Goal: Navigation & Orientation: Find specific page/section

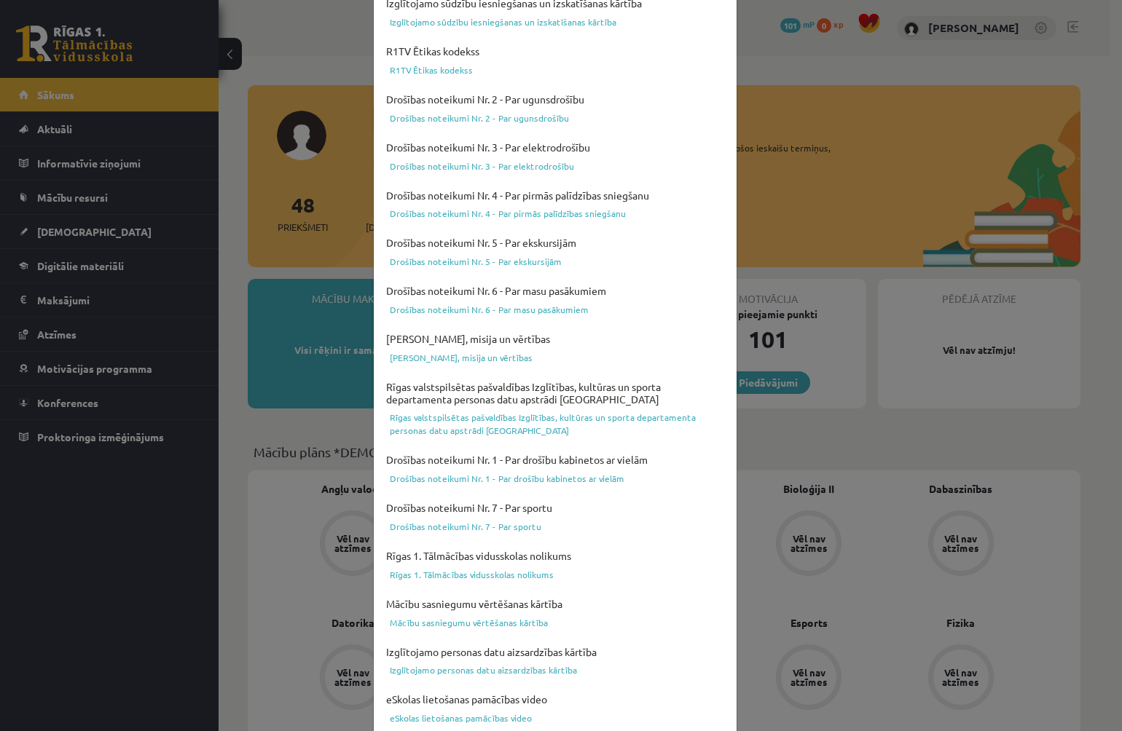
scroll to position [318, 0]
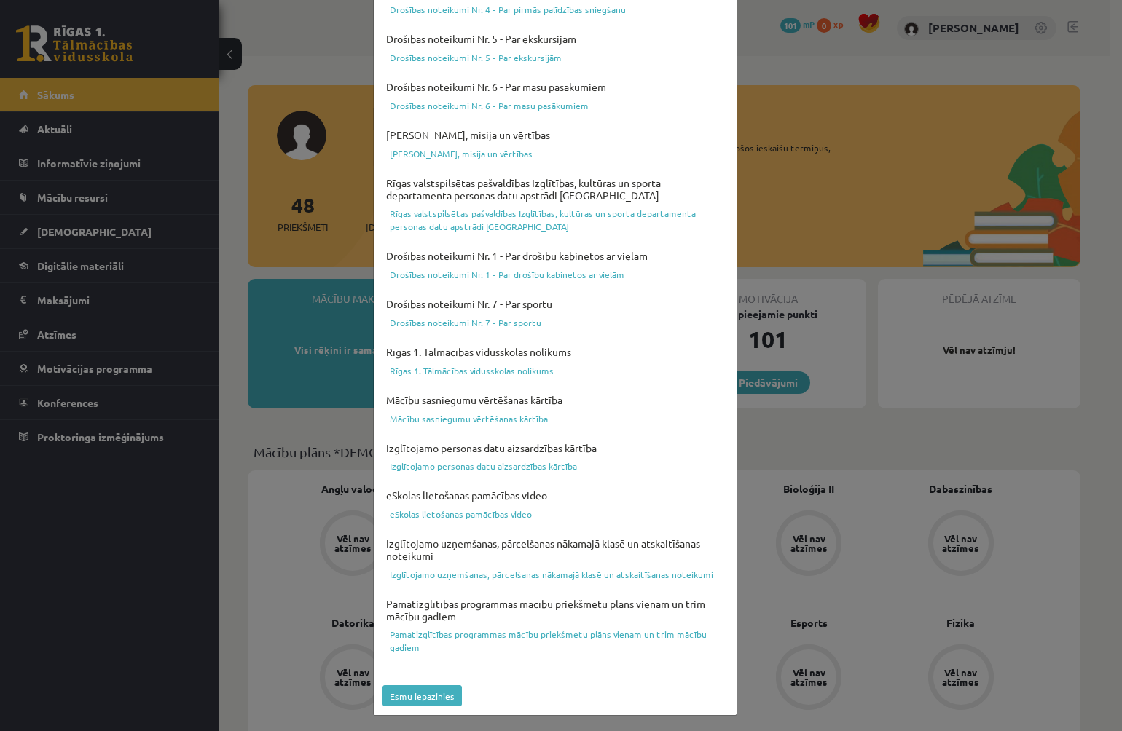
click at [790, 52] on div "Lūdzu apstipriniet, ka esat iepazinušies ar dokumentiem Izglītojamo iekšējās kā…" at bounding box center [561, 365] width 1122 height 731
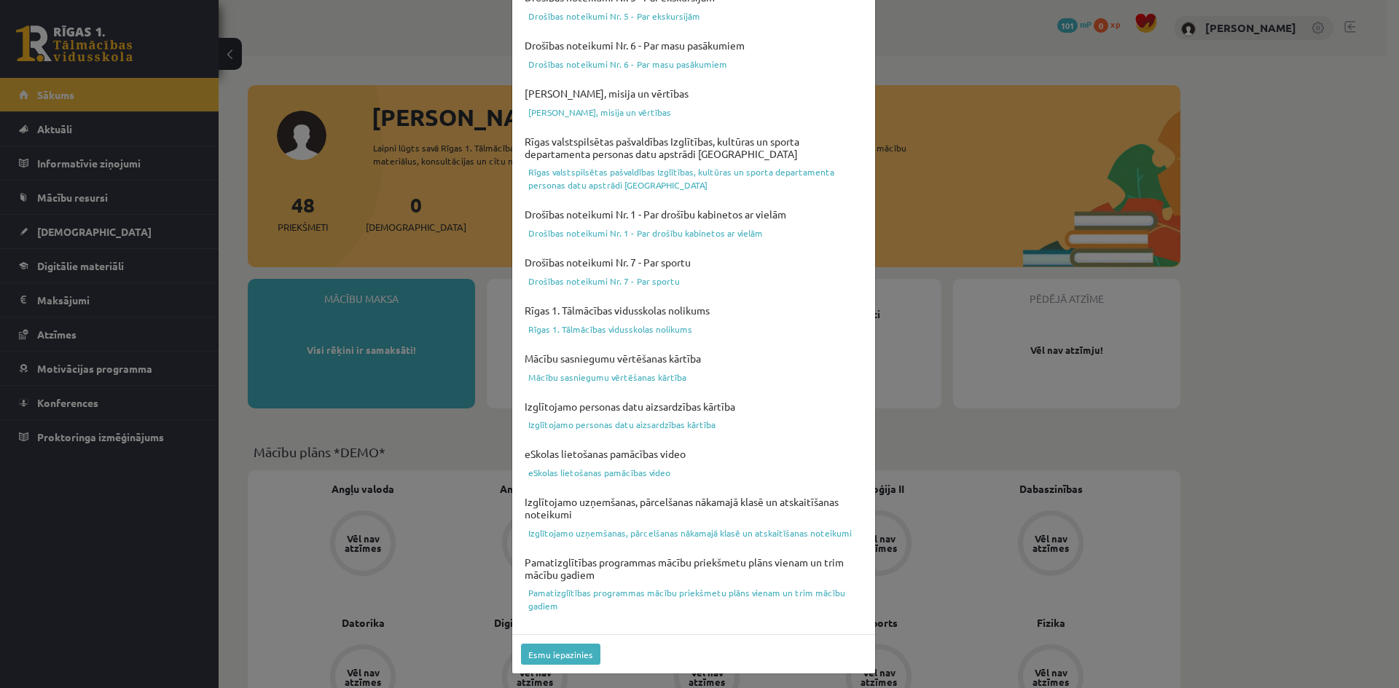
scroll to position [361, 0]
click at [566, 645] on button "Esmu iepazinies" at bounding box center [560, 653] width 79 height 21
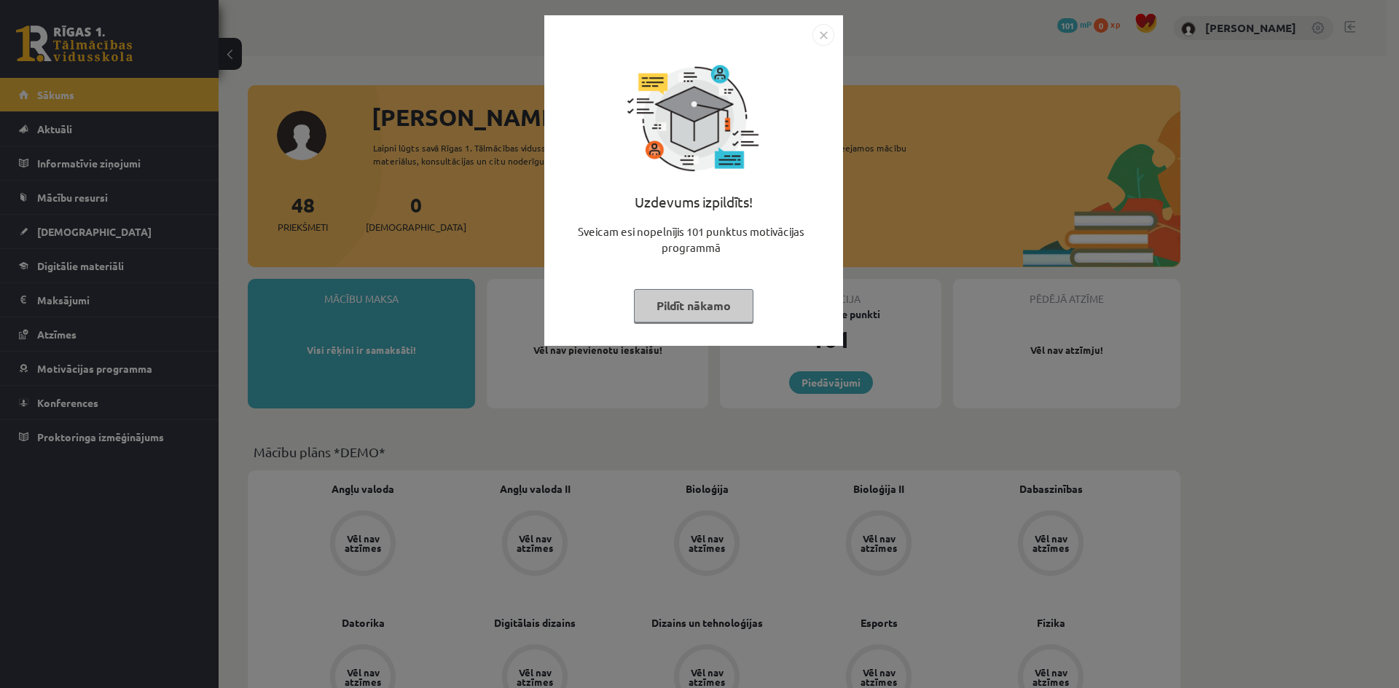
click at [672, 304] on button "Pildīt nākamo" at bounding box center [693, 306] width 119 height 34
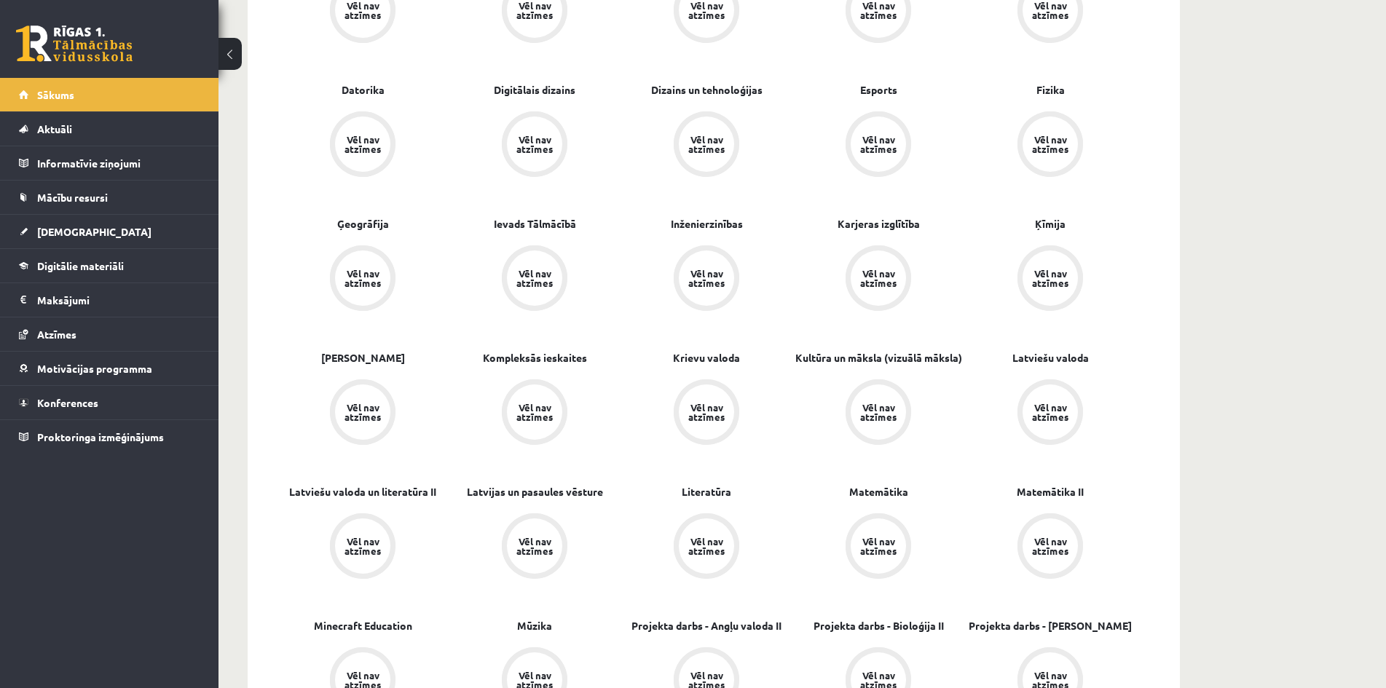
scroll to position [583, 0]
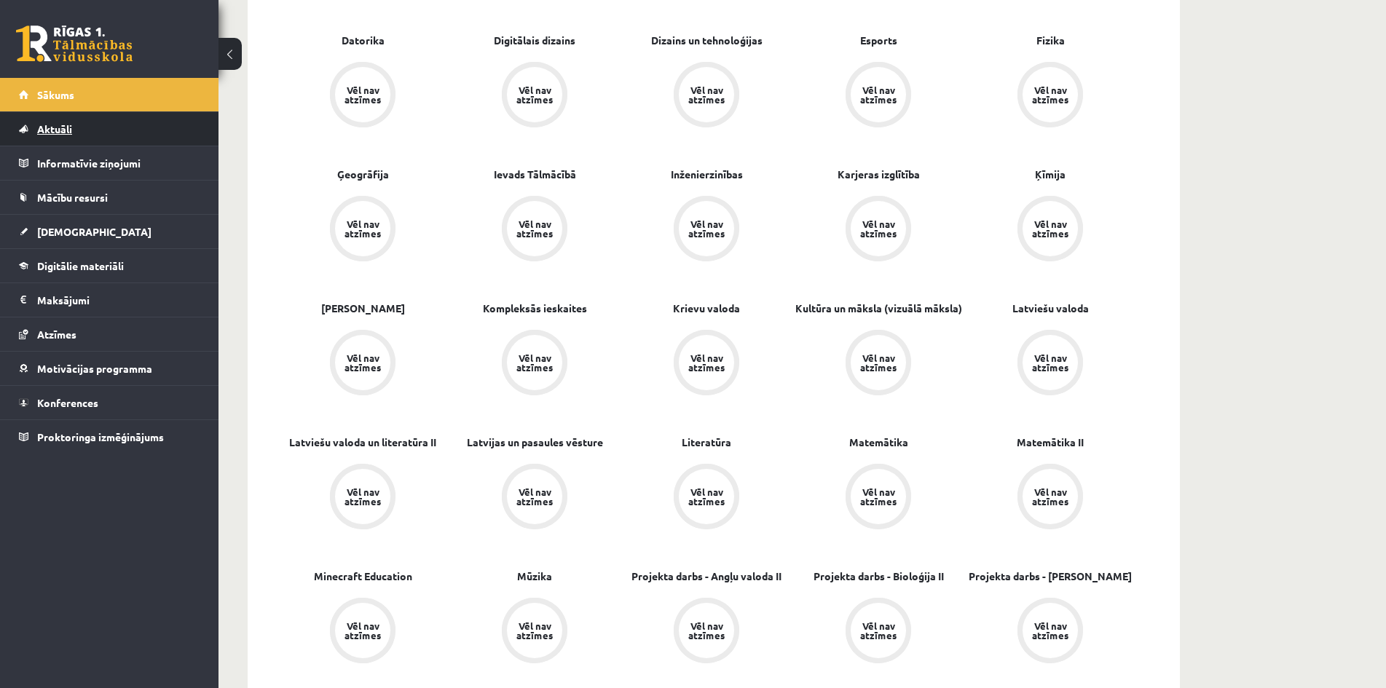
click at [90, 122] on link "Aktuāli" at bounding box center [109, 129] width 181 height 34
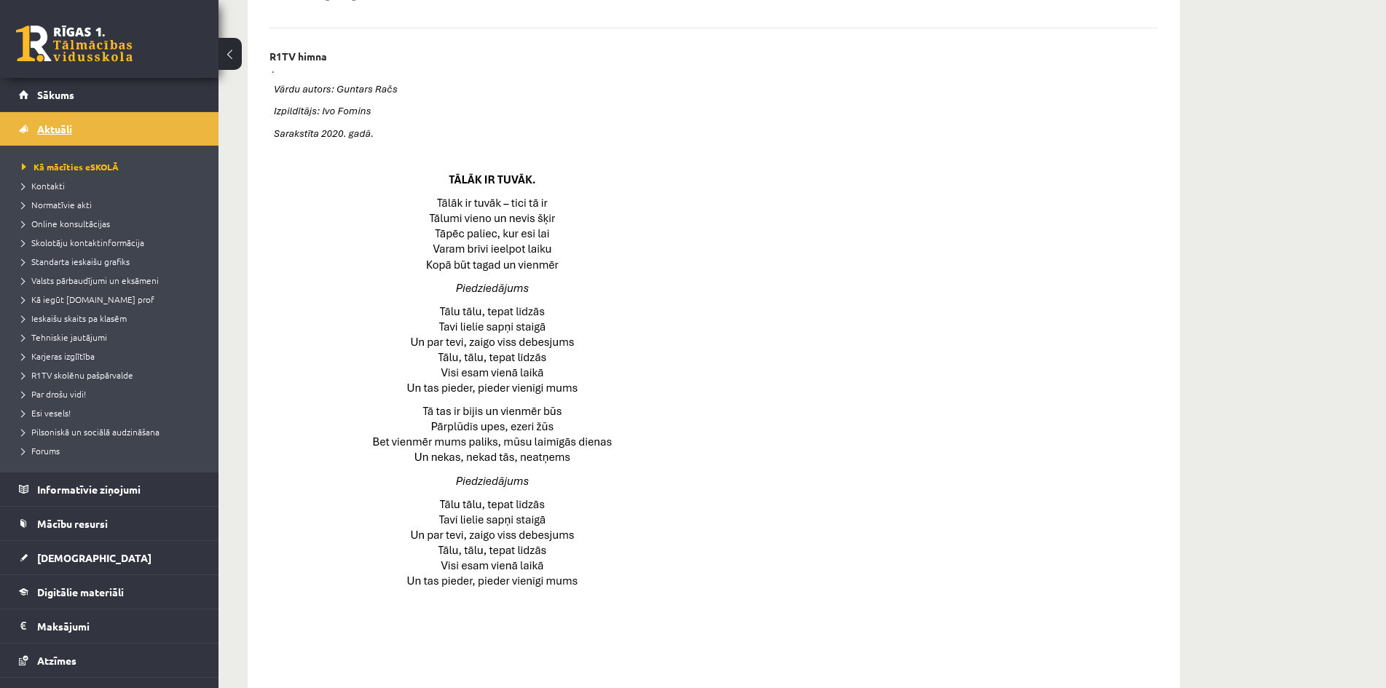
click at [88, 135] on link "Aktuāli" at bounding box center [109, 129] width 181 height 34
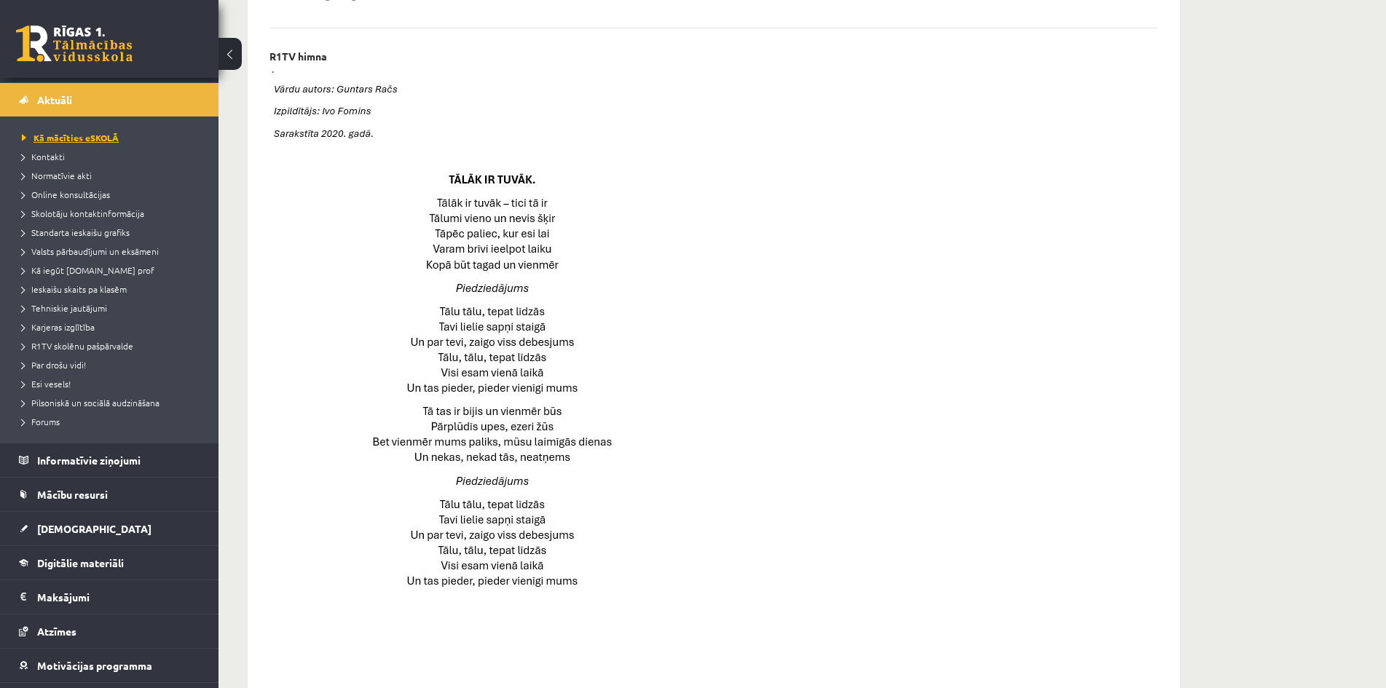
scroll to position [92, 0]
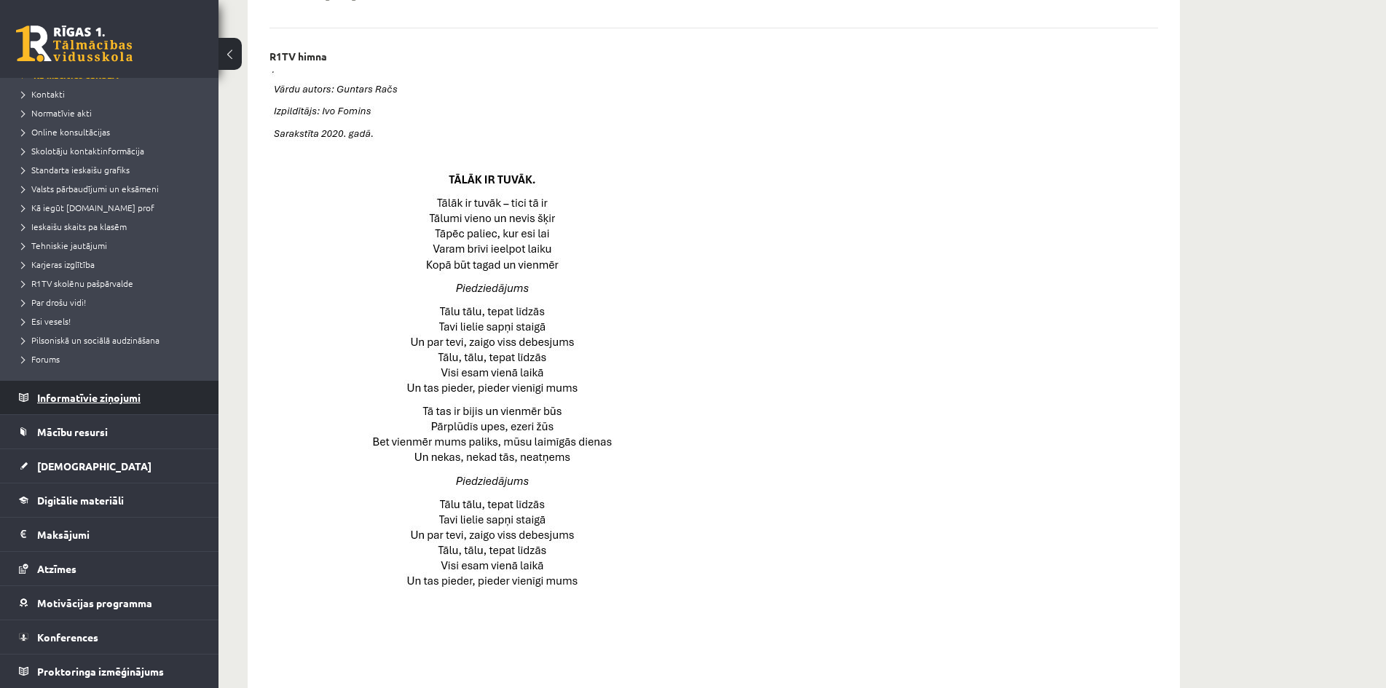
click at [74, 397] on legend "Informatīvie ziņojumi 0" at bounding box center [118, 398] width 163 height 34
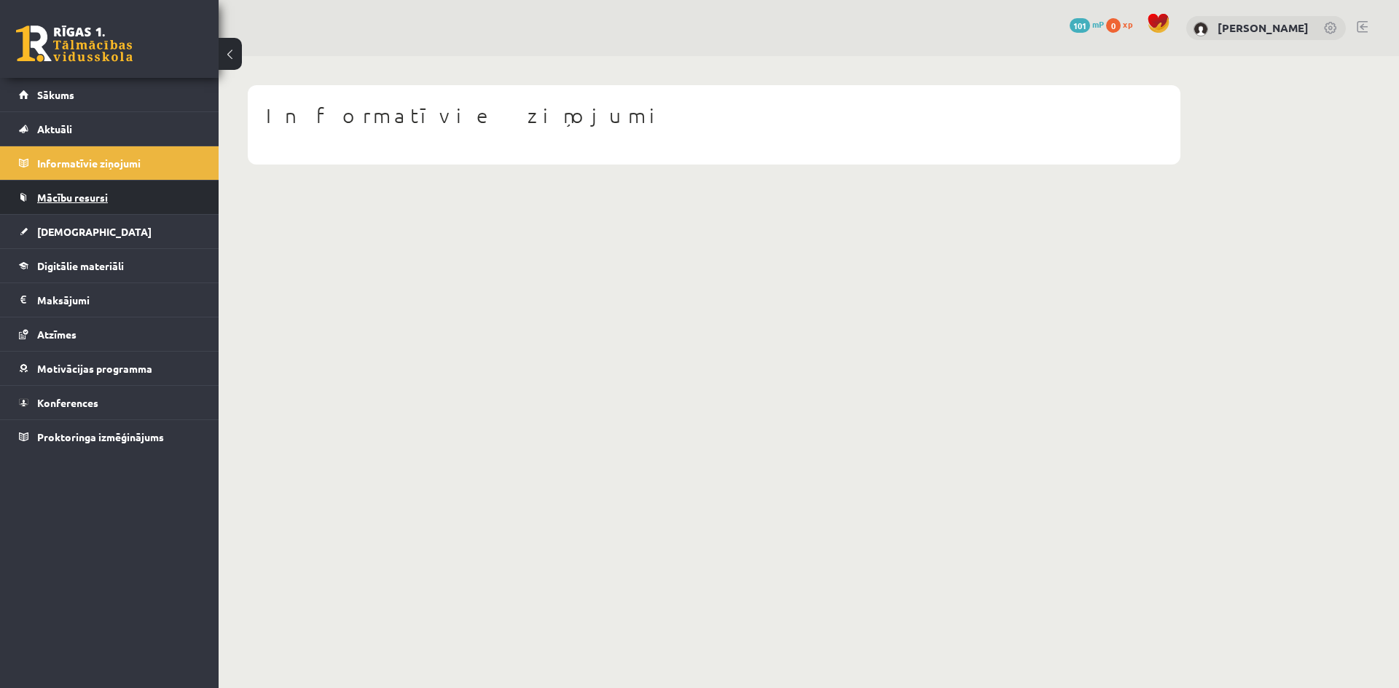
click at [68, 192] on span "Mācību resursi" at bounding box center [72, 197] width 71 height 13
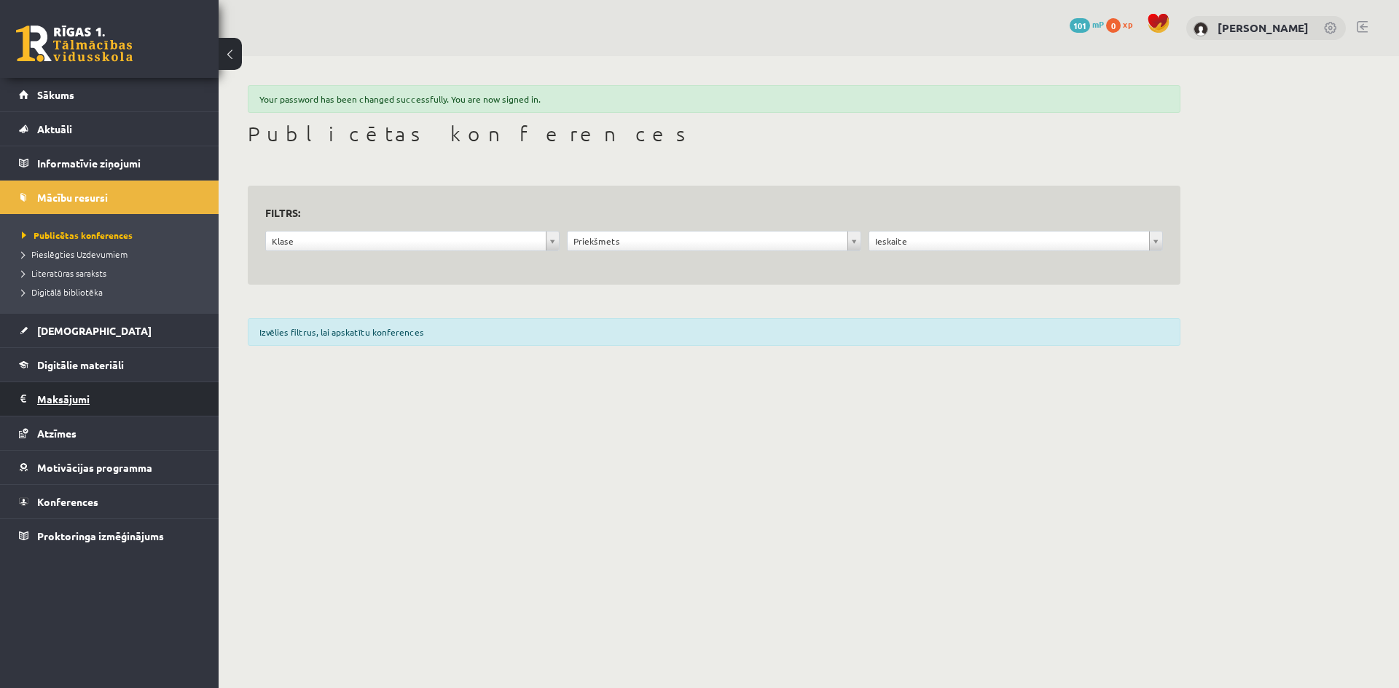
click at [91, 390] on legend "Maksājumi 0" at bounding box center [118, 399] width 163 height 34
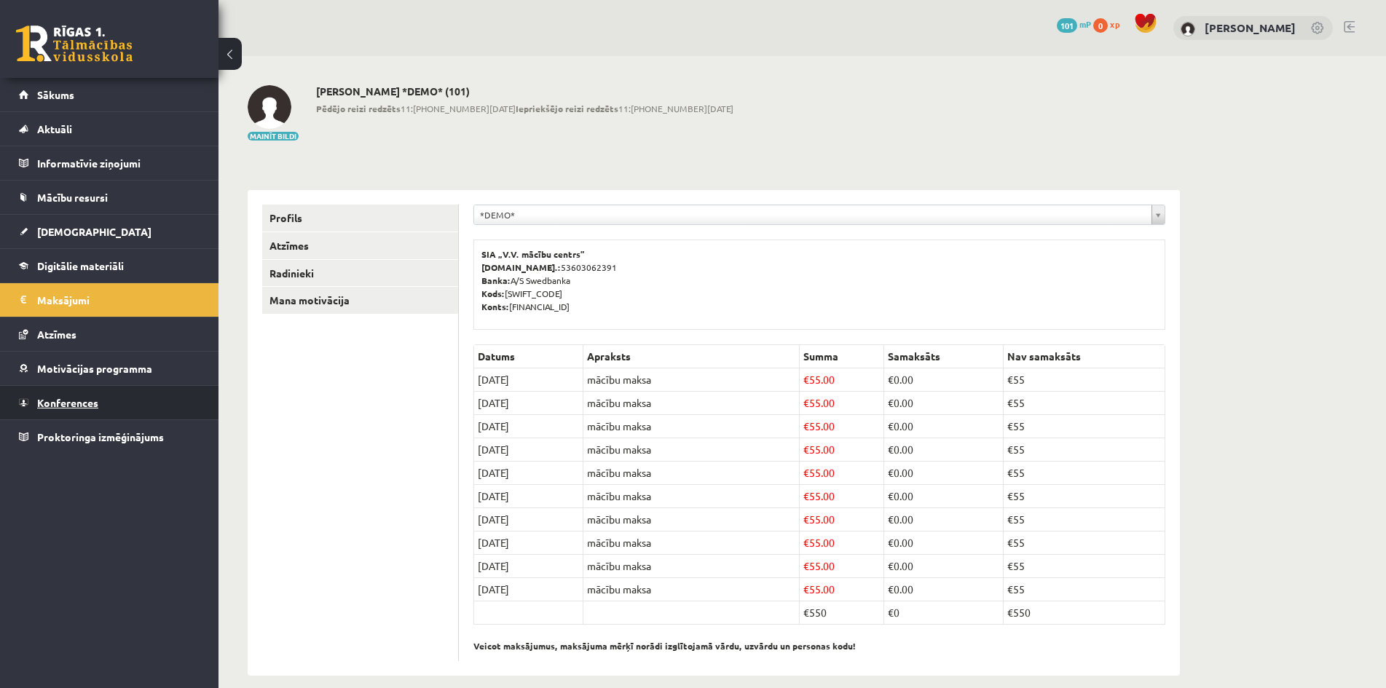
click at [110, 408] on link "Konferences" at bounding box center [109, 403] width 181 height 34
